Goal: Information Seeking & Learning: Learn about a topic

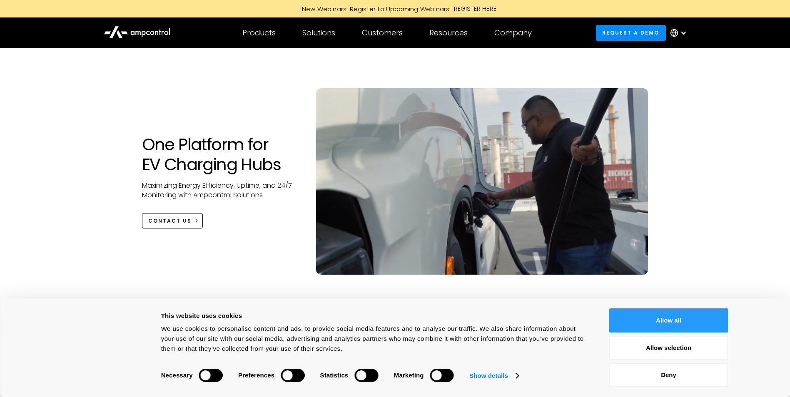
click at [650, 319] on button "Allow all" at bounding box center [668, 320] width 119 height 24
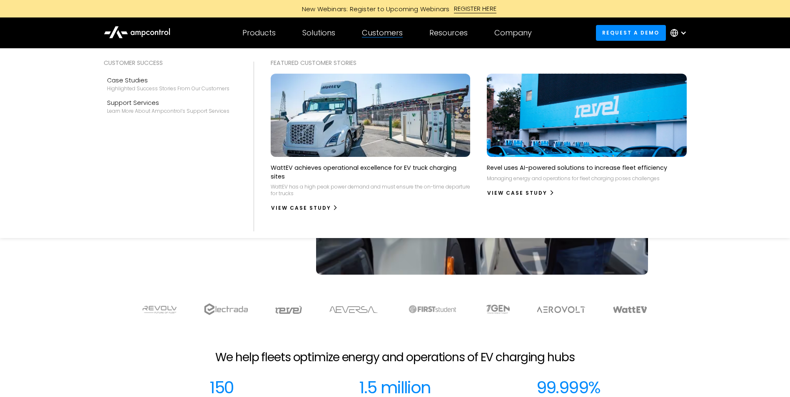
click at [379, 33] on div "Customers" at bounding box center [382, 32] width 41 height 9
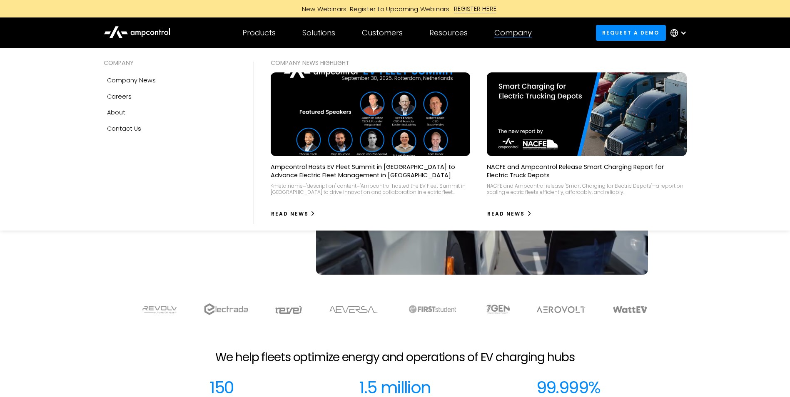
click at [513, 34] on div "Company" at bounding box center [512, 32] width 37 height 9
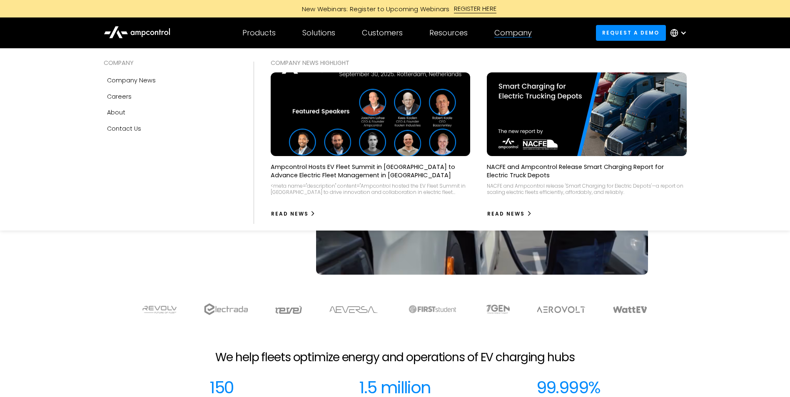
click at [423, 122] on img at bounding box center [370, 114] width 219 height 92
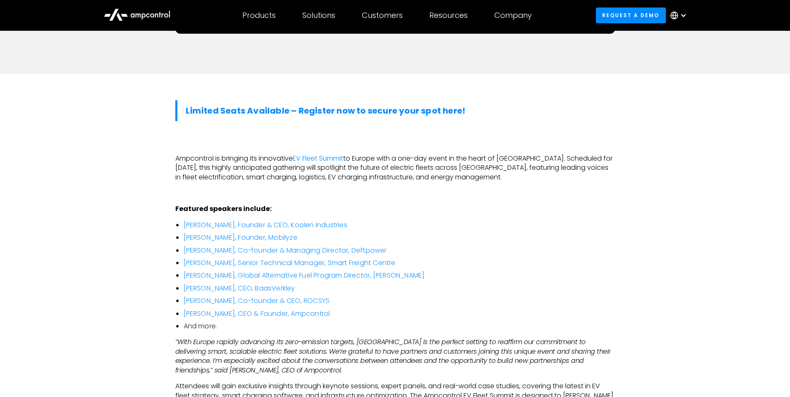
scroll to position [416, 0]
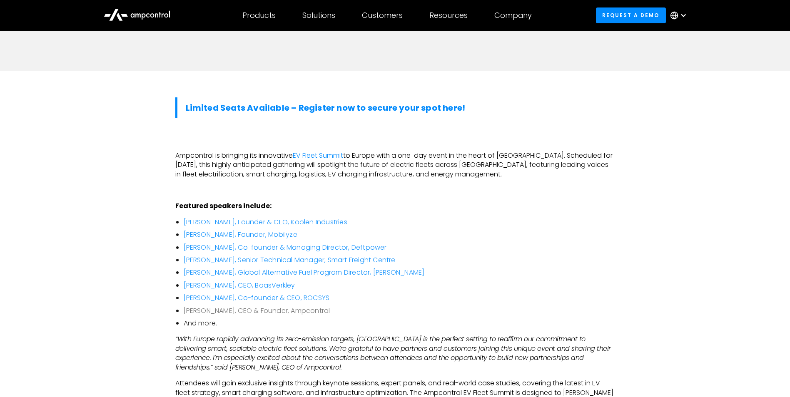
click at [217, 306] on link "Joachim Lohse, CEO & Founder, Ampcontrol" at bounding box center [257, 311] width 147 height 10
